Goal: Task Accomplishment & Management: Manage account settings

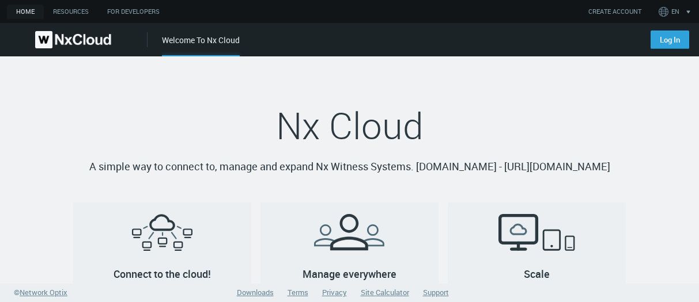
click at [506, 104] on h1 "Nx Cloud" at bounding box center [349, 126] width 553 height 46
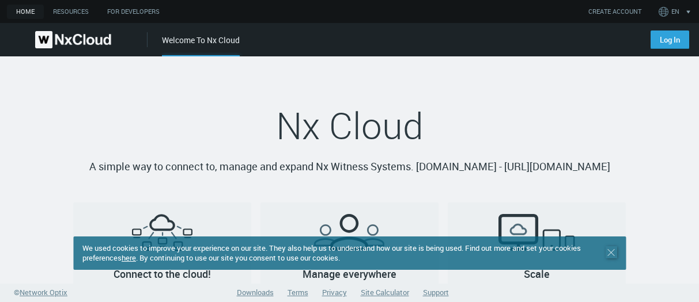
click at [609, 251] on line at bounding box center [611, 252] width 6 height 6
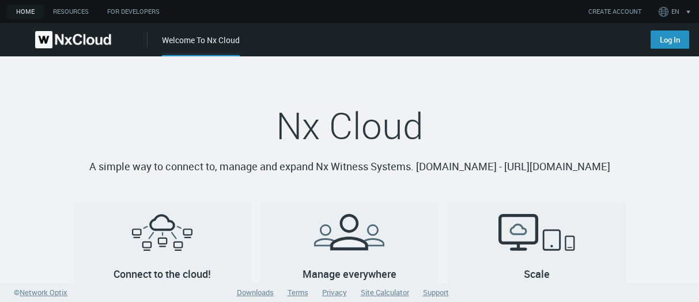
click at [663, 34] on link "Log In" at bounding box center [670, 40] width 39 height 18
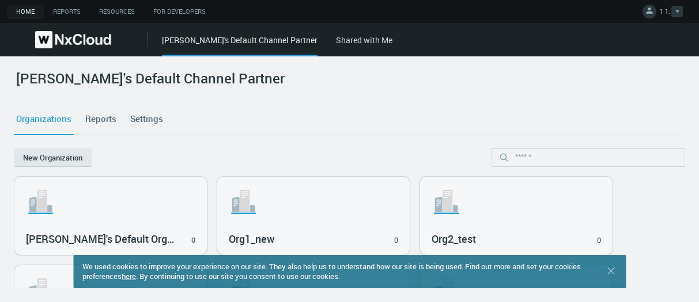
click at [665, 14] on span "1 1." at bounding box center [665, 13] width 10 height 13
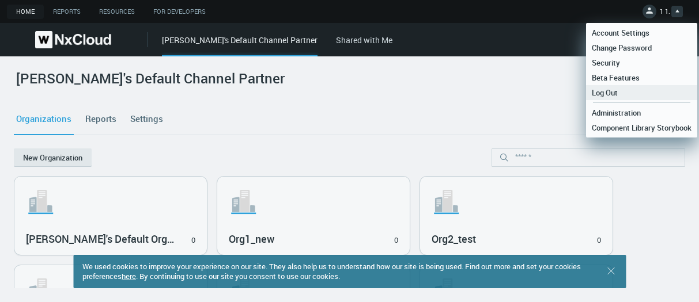
click at [602, 92] on span "Log Out" at bounding box center [604, 93] width 37 height 10
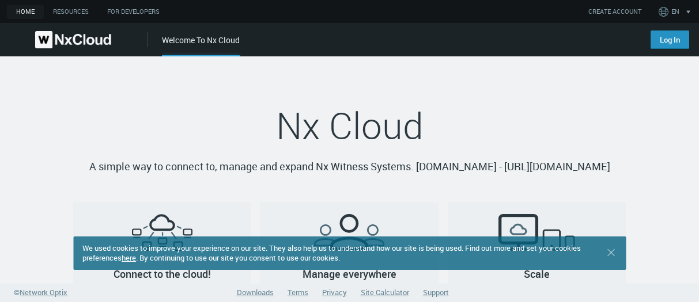
click at [662, 44] on link "Log In" at bounding box center [670, 40] width 39 height 18
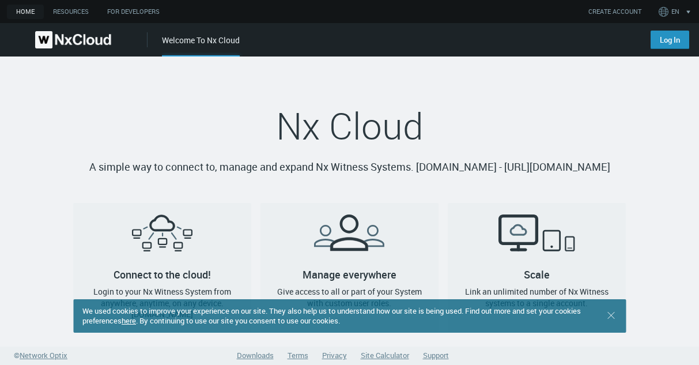
click at [667, 34] on link "Log In" at bounding box center [670, 40] width 39 height 18
click at [622, 10] on link "CREATE ACCOUNT" at bounding box center [614, 12] width 53 height 10
click at [671, 38] on link "Log In" at bounding box center [670, 40] width 39 height 18
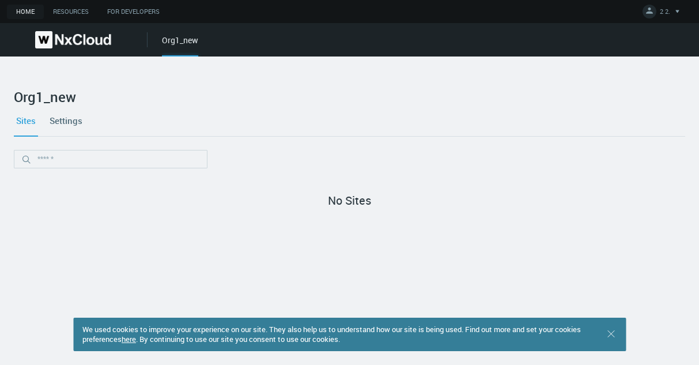
click at [136, 336] on link "here" at bounding box center [129, 339] width 14 height 10
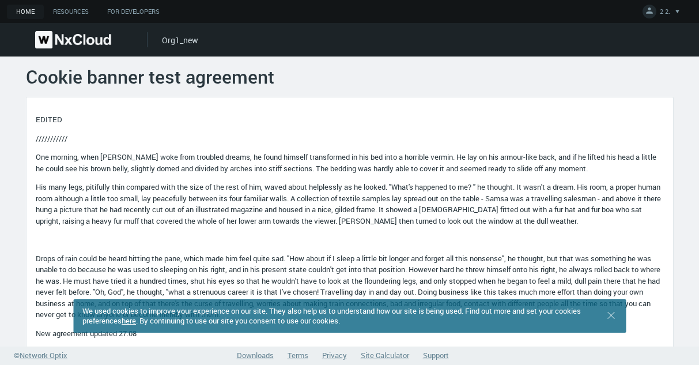
scroll to position [46, 0]
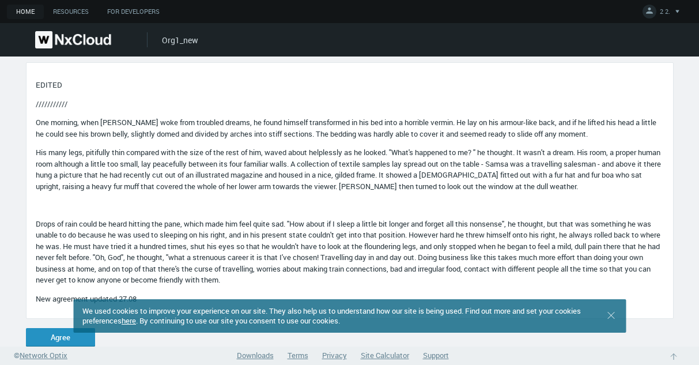
click at [51, 332] on button "Agree" at bounding box center [60, 337] width 69 height 18
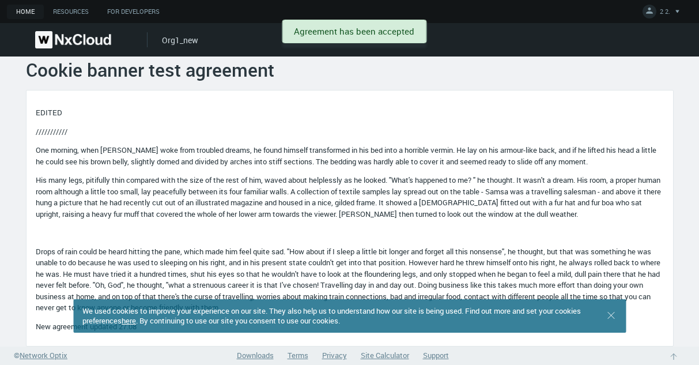
scroll to position [18, 0]
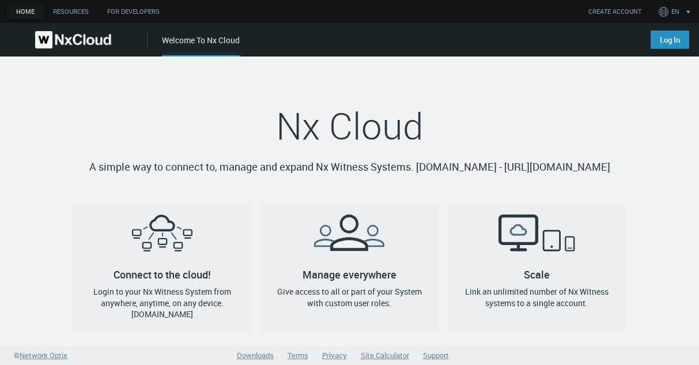
click at [664, 40] on link "Log In" at bounding box center [670, 40] width 39 height 18
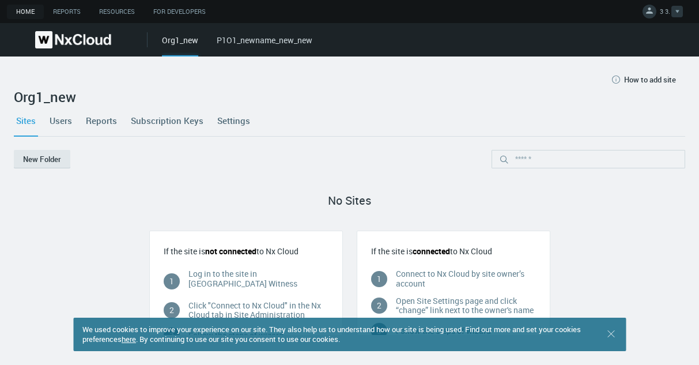
click at [661, 15] on span "3 3." at bounding box center [665, 13] width 10 height 13
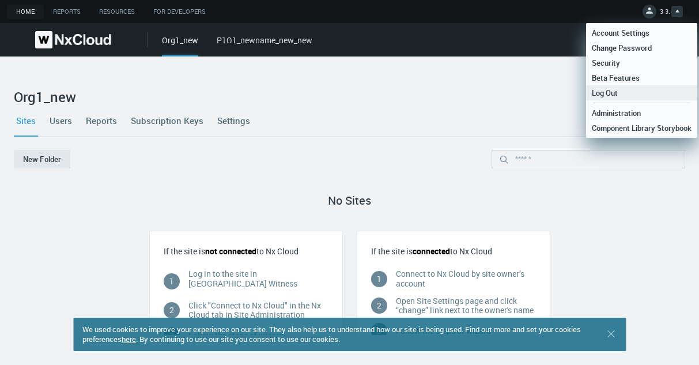
click at [614, 97] on span "Log Out" at bounding box center [604, 93] width 37 height 10
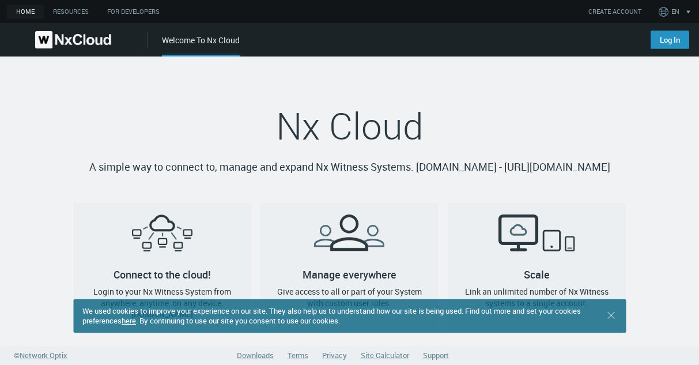
click at [664, 35] on link "Log In" at bounding box center [670, 40] width 39 height 18
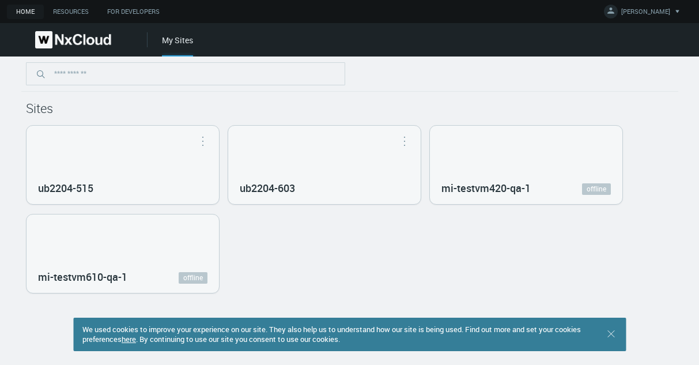
click at [136, 342] on link "here" at bounding box center [129, 339] width 14 height 10
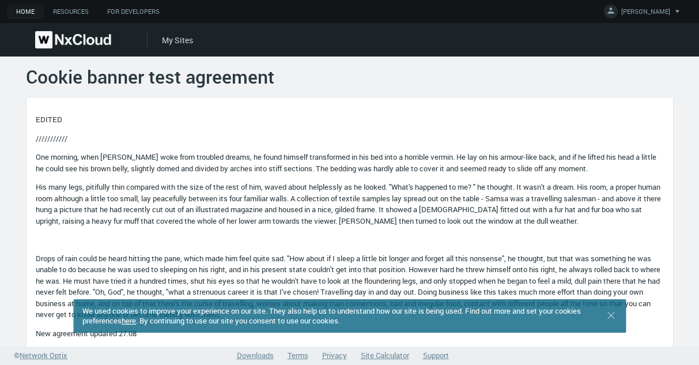
scroll to position [46, 0]
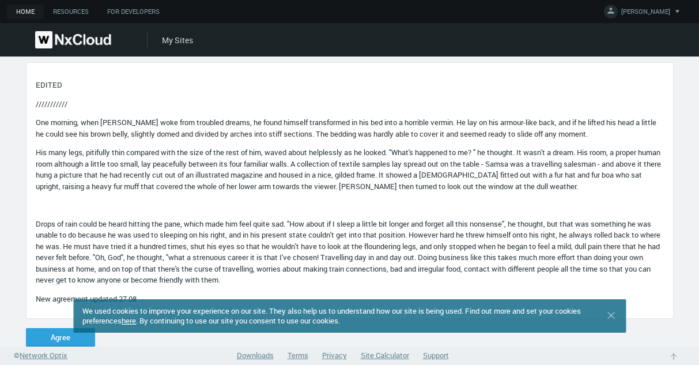
click at [84, 36] on img at bounding box center [73, 39] width 76 height 17
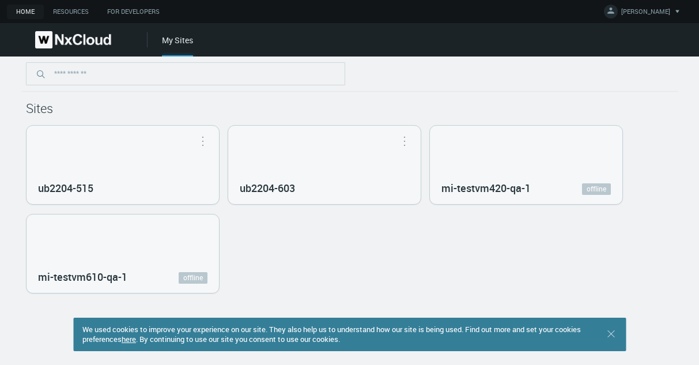
click at [460, 108] on h1 "Sites" at bounding box center [350, 108] width 648 height 15
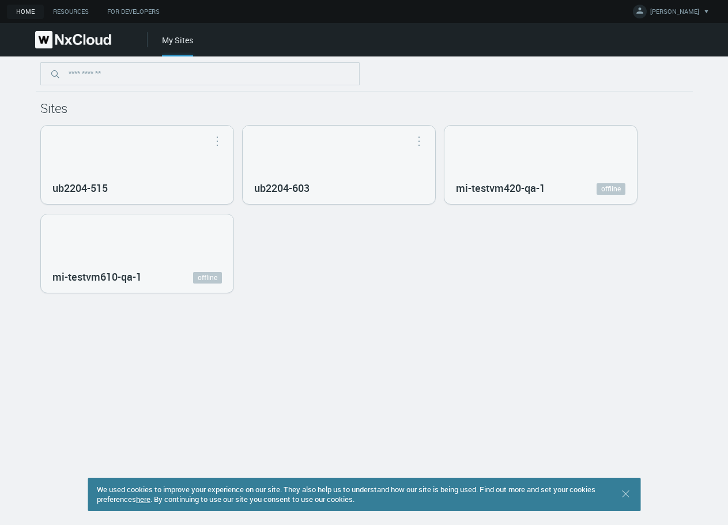
click at [150, 501] on link "here" at bounding box center [143, 499] width 14 height 10
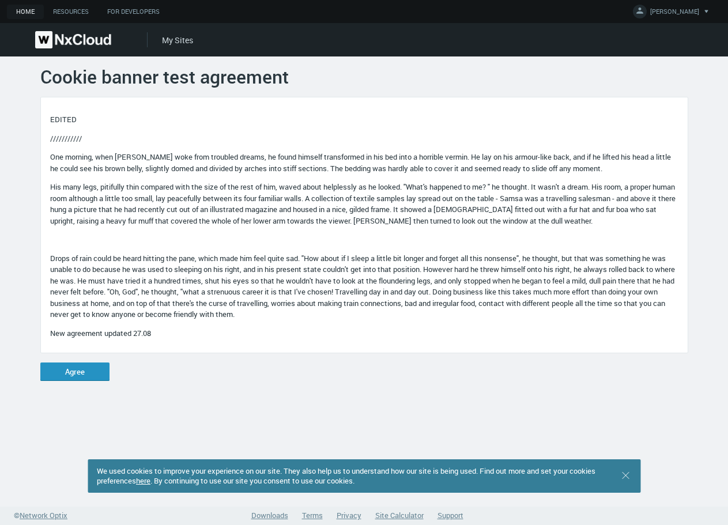
click at [88, 381] on button "Agree" at bounding box center [74, 371] width 69 height 18
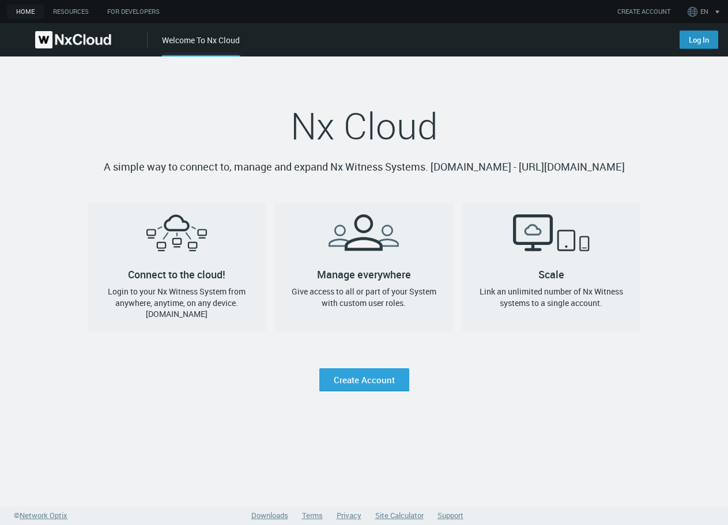
drag, startPoint x: 0, startPoint y: 0, endPoint x: 696, endPoint y: 40, distance: 697.2
click at [696, 40] on link "Log In" at bounding box center [698, 40] width 39 height 18
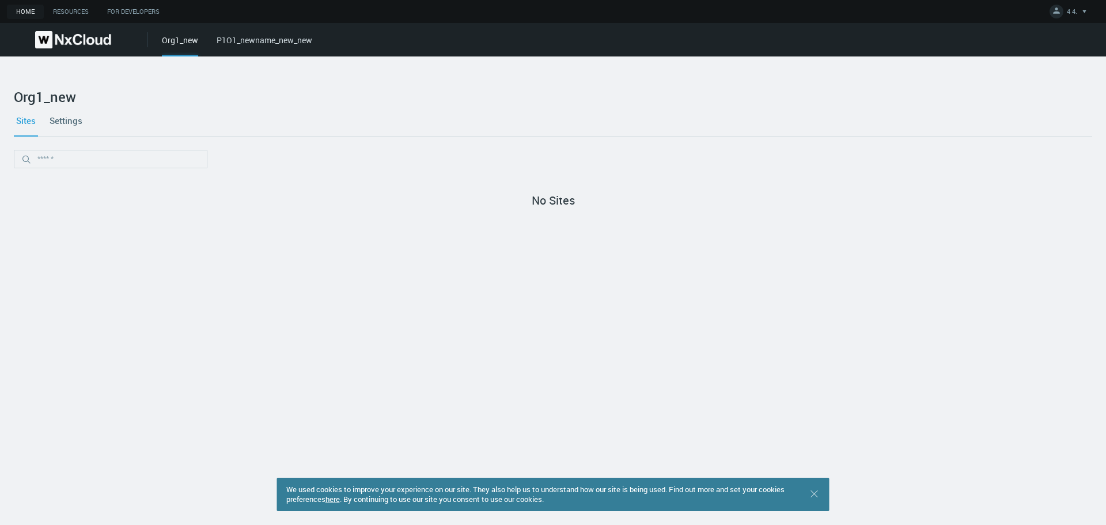
click at [340, 501] on link "here" at bounding box center [333, 499] width 14 height 10
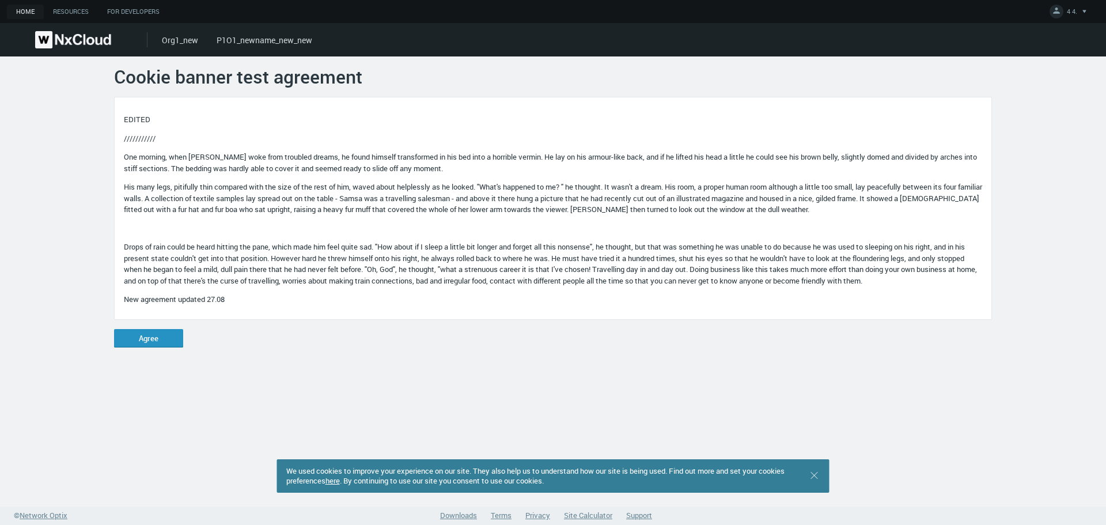
click at [162, 339] on button "Agree" at bounding box center [148, 338] width 69 height 18
